Goal: Information Seeking & Learning: Learn about a topic

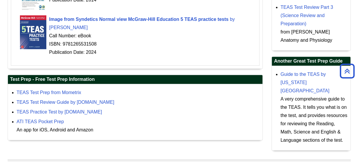
scroll to position [251, 0]
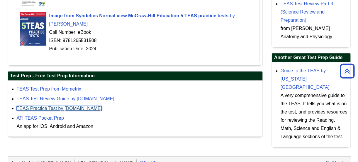
click at [60, 106] on link "TEAS Practice Test by [DOMAIN_NAME]" at bounding box center [59, 108] width 85 height 5
click at [87, 107] on link "TEAS Practice Test by [DOMAIN_NAME]" at bounding box center [59, 108] width 85 height 5
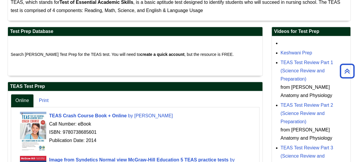
scroll to position [108, 0]
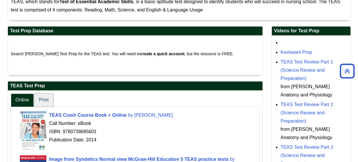
click at [44, 98] on link "Print" at bounding box center [43, 99] width 19 height 13
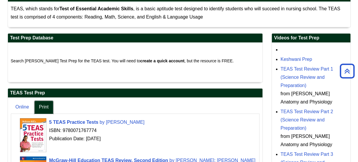
scroll to position [101, 0]
click at [299, 37] on h2 "Videos for Test Prep" at bounding box center [311, 37] width 79 height 9
click at [289, 37] on h2 "Videos for Test Prep" at bounding box center [311, 37] width 79 height 9
click at [229, 108] on ul "Online Print" at bounding box center [135, 106] width 249 height 13
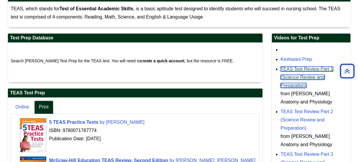
click at [315, 67] on link "TEAS Test Review Part 1 (Science Review and Preparation)" at bounding box center [307, 76] width 53 height 21
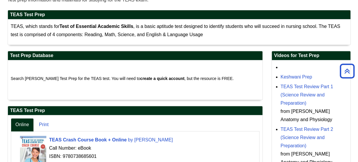
scroll to position [83, 0]
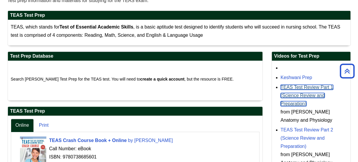
click at [298, 85] on link "TEAS Test Review Part 1 (Science Review and Preparation)" at bounding box center [307, 95] width 53 height 21
